Goal: Navigation & Orientation: Find specific page/section

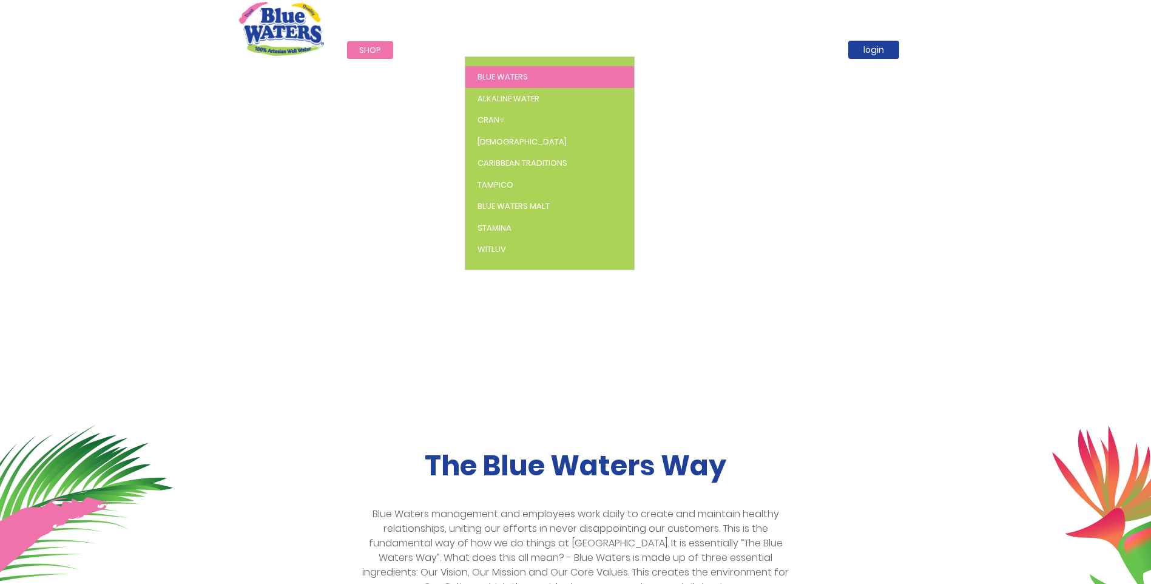
click at [505, 72] on span "Blue Waters" at bounding box center [502, 77] width 50 height 12
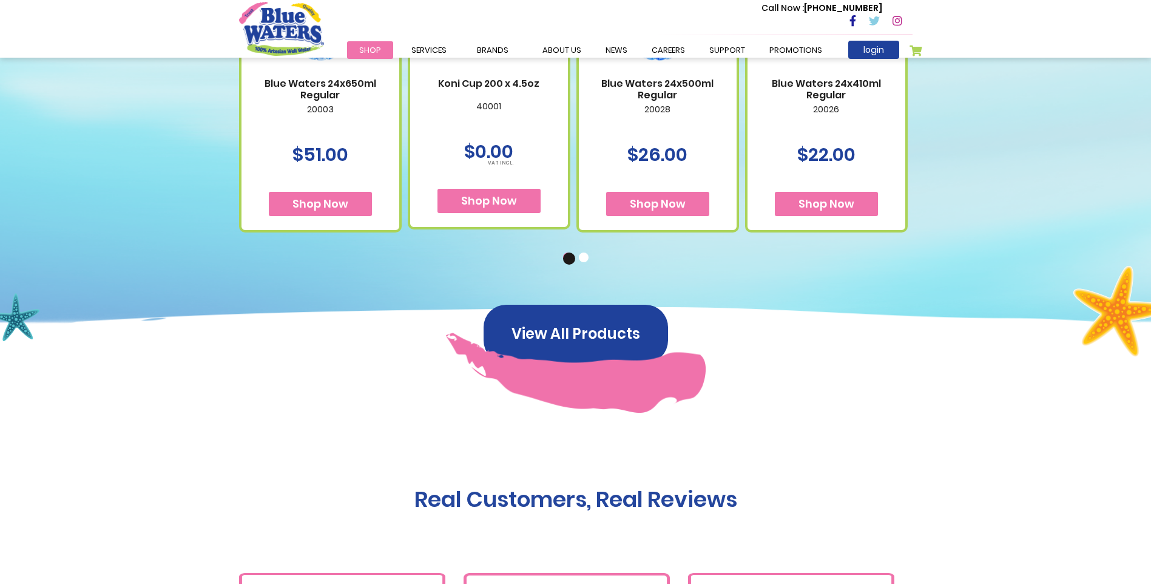
scroll to position [1031, 0]
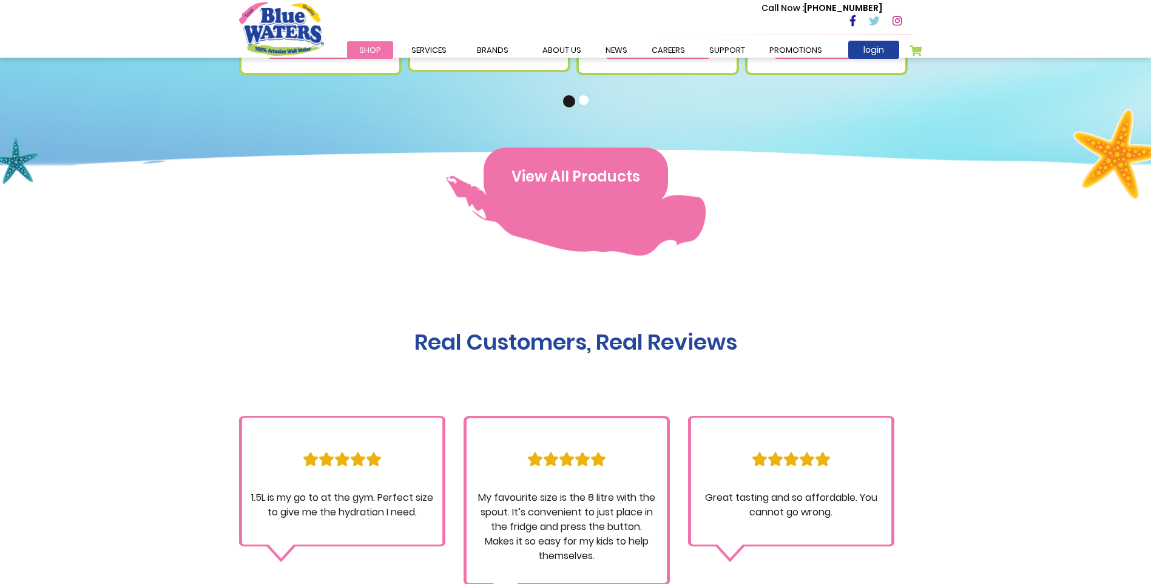
click at [606, 177] on button "View All Products" at bounding box center [576, 176] width 184 height 58
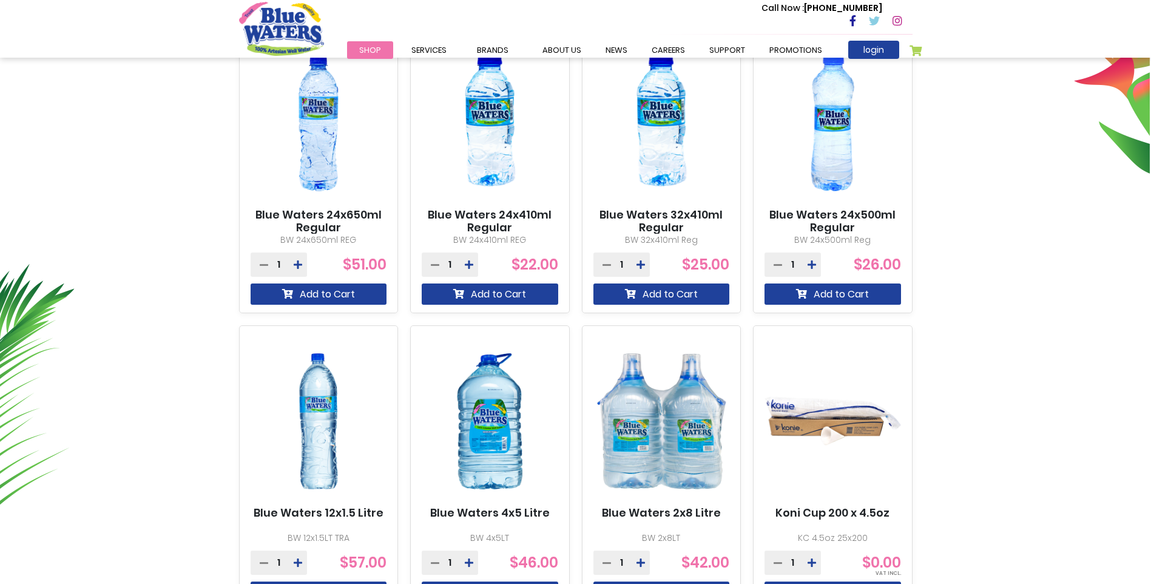
scroll to position [485, 0]
